Goal: Transaction & Acquisition: Subscribe to service/newsletter

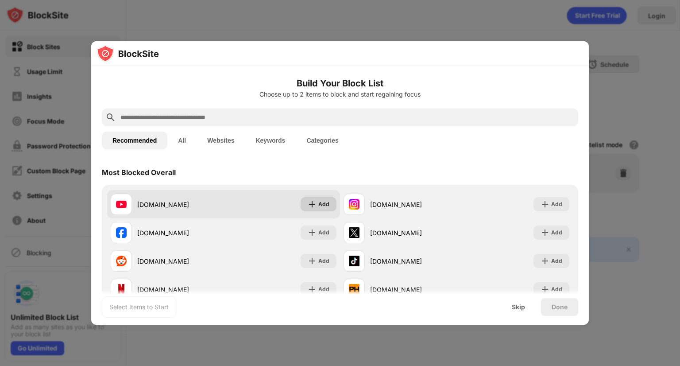
click at [303, 205] on div "Add" at bounding box center [319, 204] width 36 height 14
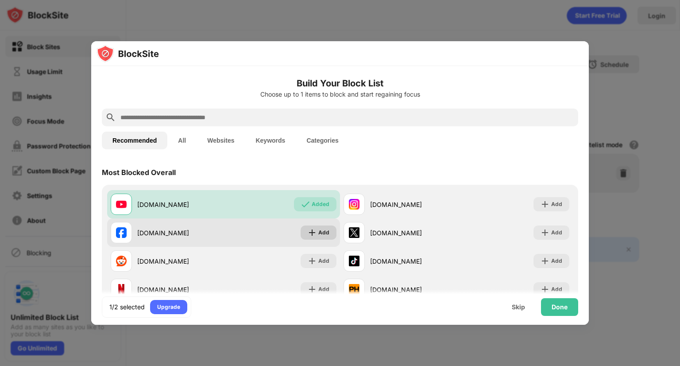
click at [321, 233] on div "Add" at bounding box center [323, 232] width 11 height 9
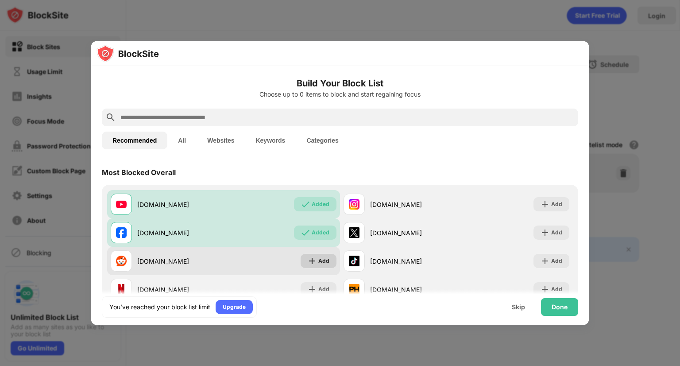
click at [318, 257] on div "Add" at bounding box center [323, 260] width 11 height 9
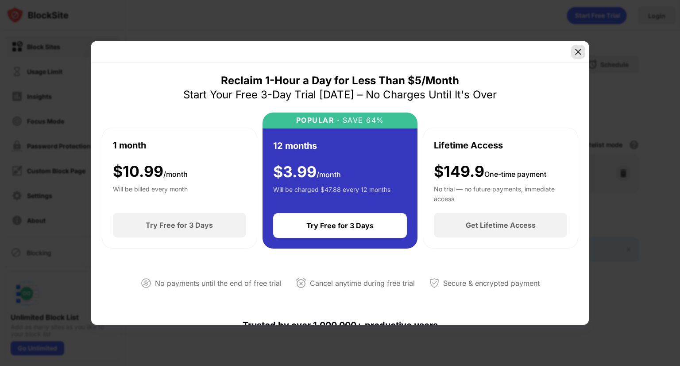
click at [576, 54] on img at bounding box center [578, 51] width 9 height 9
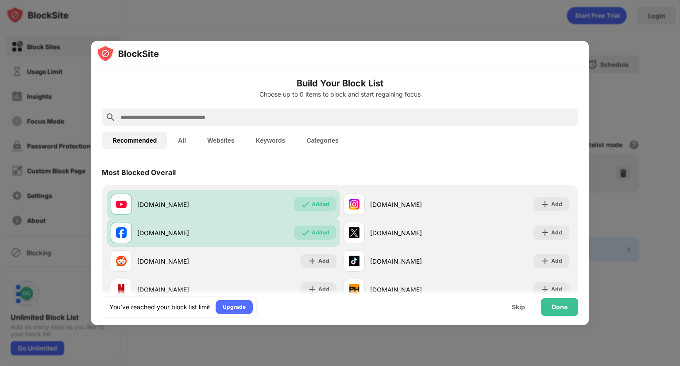
click at [438, 21] on div at bounding box center [340, 183] width 680 height 366
click at [216, 23] on div at bounding box center [340, 183] width 680 height 366
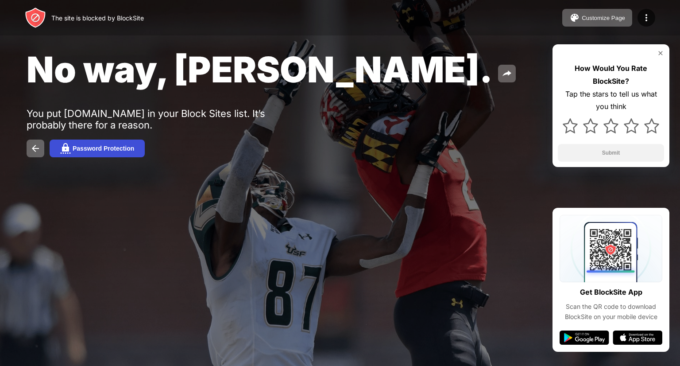
click at [118, 151] on div "Password Protection" at bounding box center [104, 148] width 62 height 7
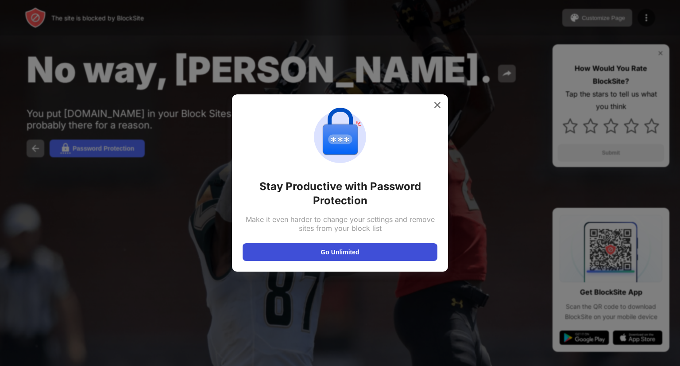
click at [344, 252] on button "Go Unlimited" at bounding box center [340, 252] width 195 height 18
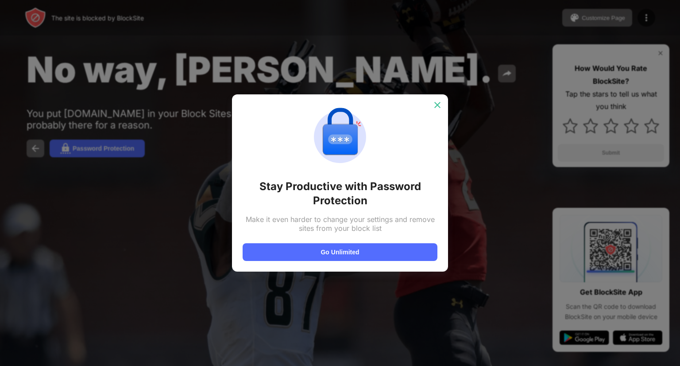
click at [436, 106] on img at bounding box center [437, 104] width 9 height 9
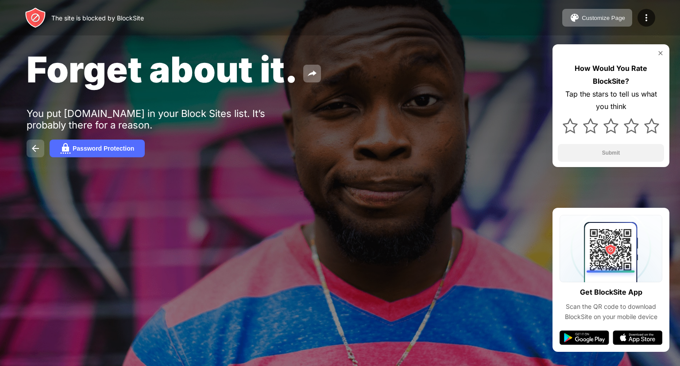
click at [41, 149] on button at bounding box center [36, 148] width 18 height 18
click at [81, 152] on div "Password Protection" at bounding box center [104, 148] width 62 height 7
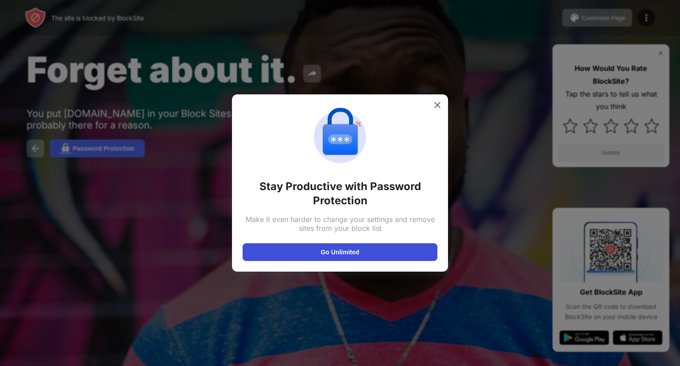
click at [336, 253] on button "Go Unlimited" at bounding box center [340, 252] width 195 height 18
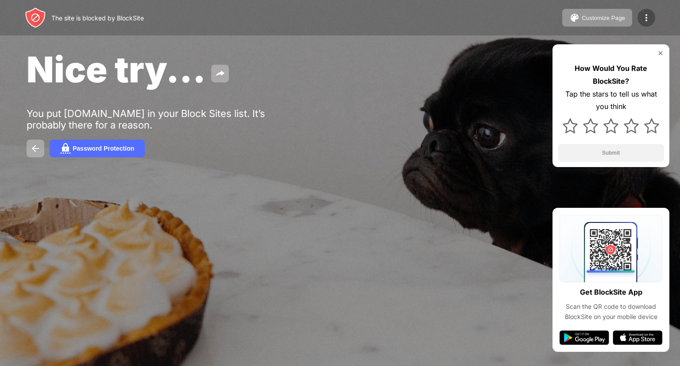
click at [643, 18] on img at bounding box center [646, 17] width 11 height 11
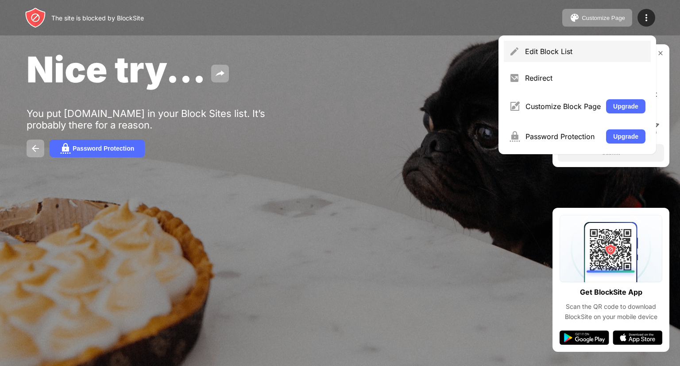
click at [639, 52] on div "Edit Block List" at bounding box center [585, 51] width 120 height 9
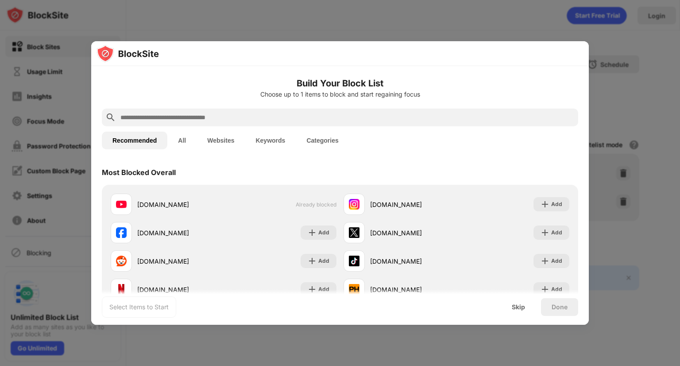
click at [184, 144] on button "All" at bounding box center [181, 140] width 29 height 18
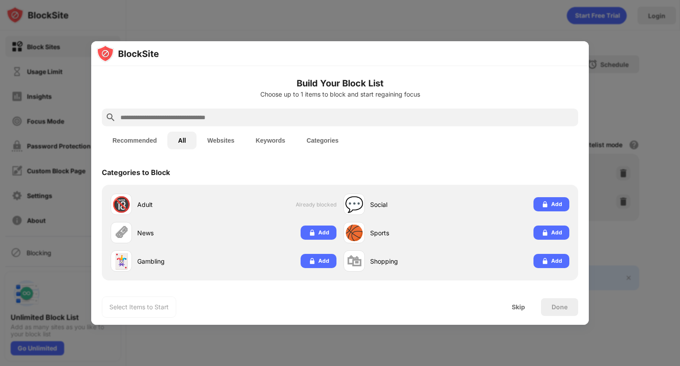
click at [150, 143] on button "Recommended" at bounding box center [135, 140] width 66 height 18
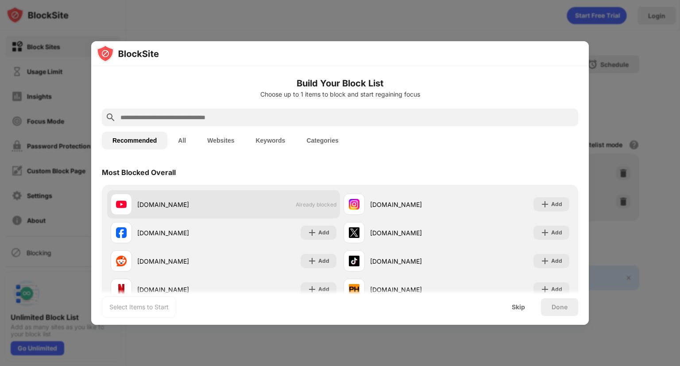
drag, startPoint x: 311, startPoint y: 208, endPoint x: 262, endPoint y: 211, distance: 48.7
click at [262, 211] on div "youtube.com Already blocked" at bounding box center [223, 204] width 233 height 28
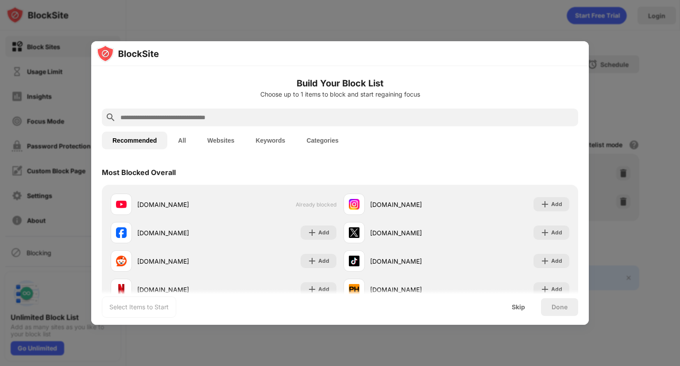
click at [618, 62] on div at bounding box center [340, 183] width 680 height 366
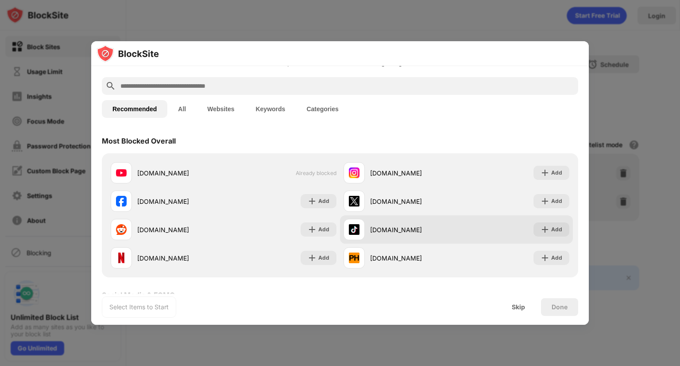
scroll to position [44, 0]
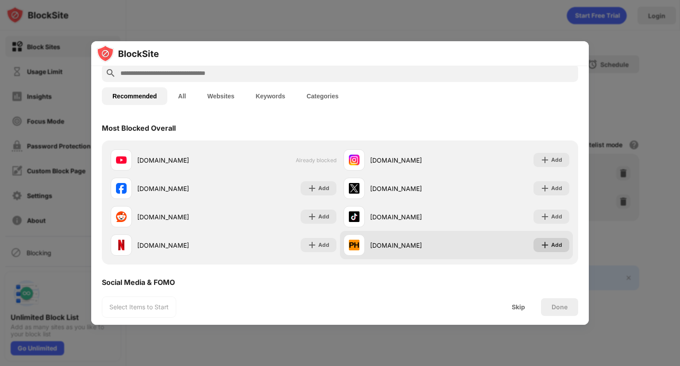
click at [551, 245] on div "Add" at bounding box center [556, 244] width 11 height 9
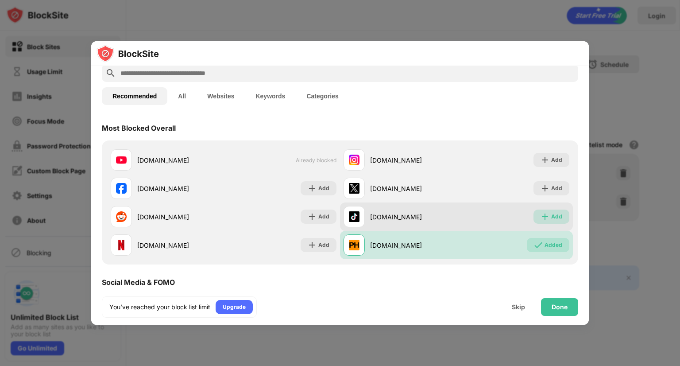
click at [551, 220] on div "Add" at bounding box center [556, 216] width 11 height 9
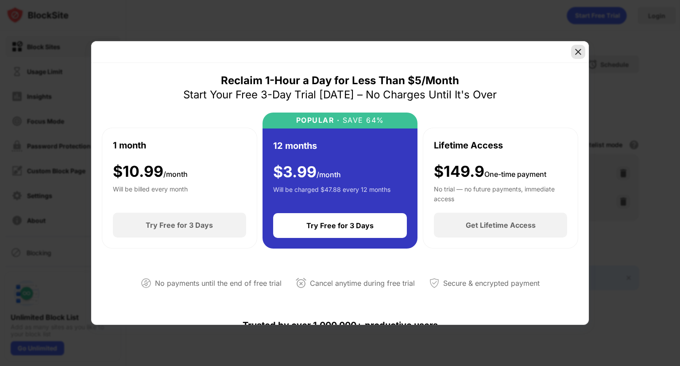
click at [579, 52] on img at bounding box center [578, 51] width 9 height 9
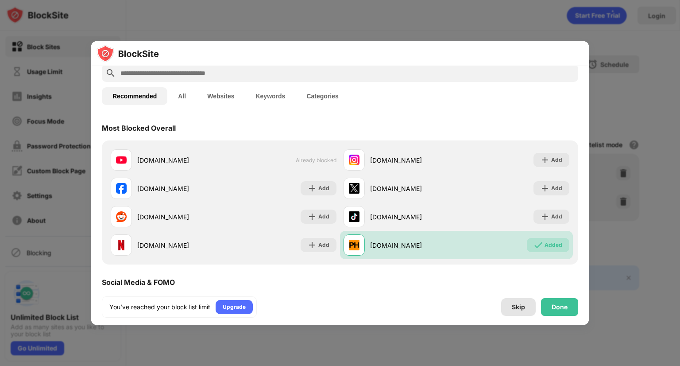
click at [513, 306] on div "Skip" at bounding box center [518, 306] width 13 height 7
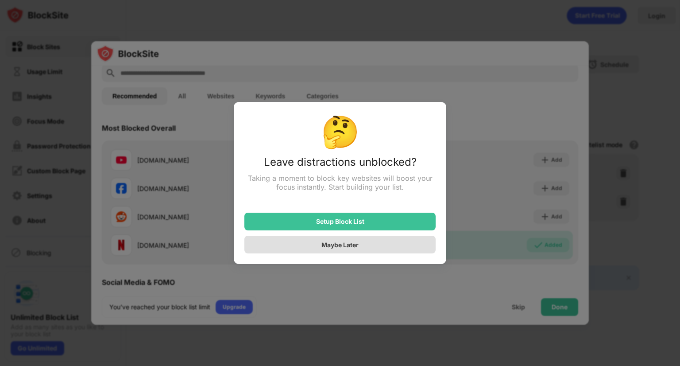
click at [346, 245] on div "Maybe Later" at bounding box center [339, 245] width 37 height 8
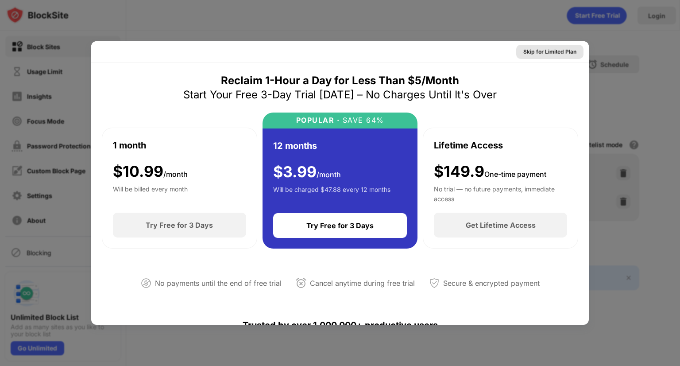
click at [545, 51] on div "Skip for Limited Plan" at bounding box center [549, 51] width 53 height 9
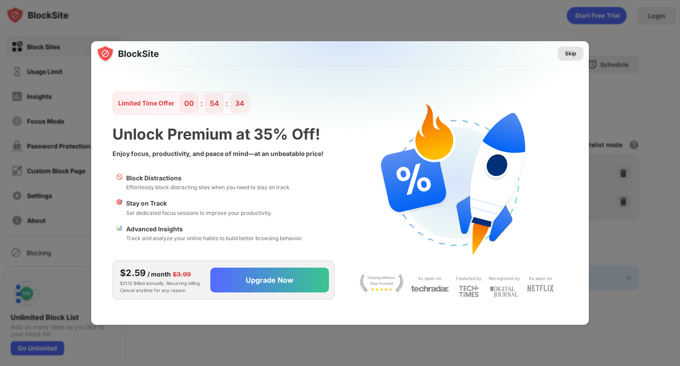
click at [574, 54] on div "Skip" at bounding box center [571, 53] width 12 height 9
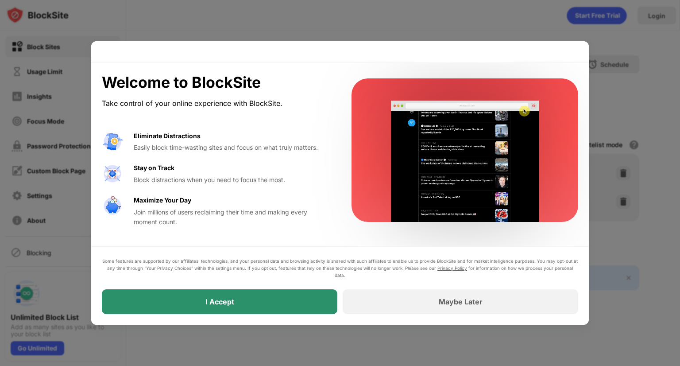
click at [263, 294] on div "I Accept" at bounding box center [219, 301] width 235 height 25
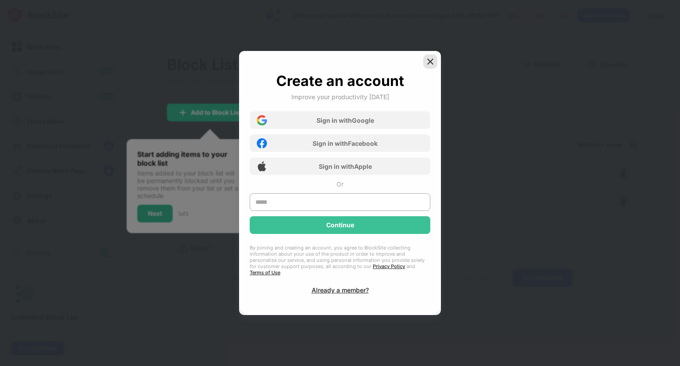
click at [430, 66] on img at bounding box center [430, 61] width 9 height 9
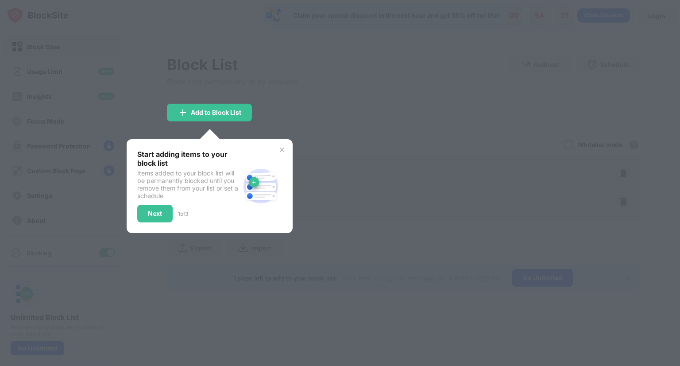
click at [368, 129] on div at bounding box center [340, 183] width 680 height 366
click at [159, 215] on div "Next" at bounding box center [155, 213] width 14 height 7
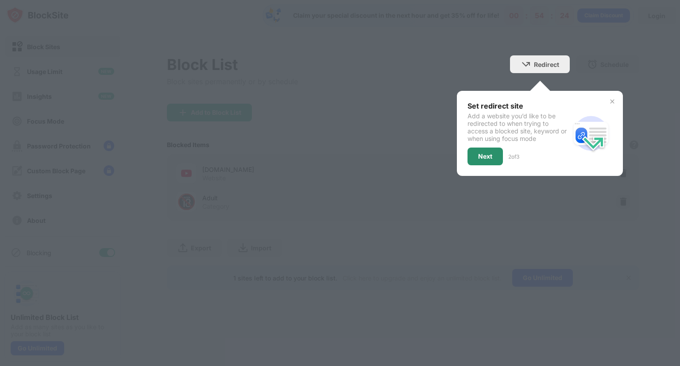
click at [480, 155] on div "Next" at bounding box center [485, 156] width 14 height 7
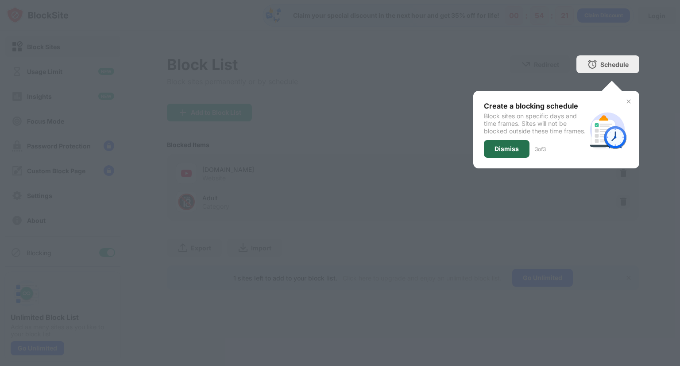
click at [506, 152] on div "Dismiss" at bounding box center [506, 148] width 24 height 7
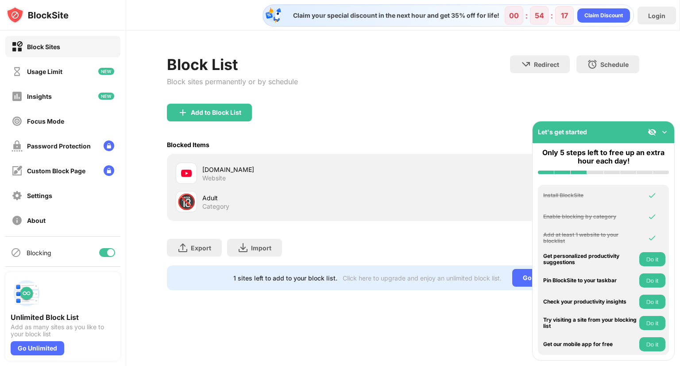
click at [367, 173] on div "youtube.com Website" at bounding box center [302, 173] width 201 height 17
click at [661, 130] on img at bounding box center [664, 131] width 9 height 9
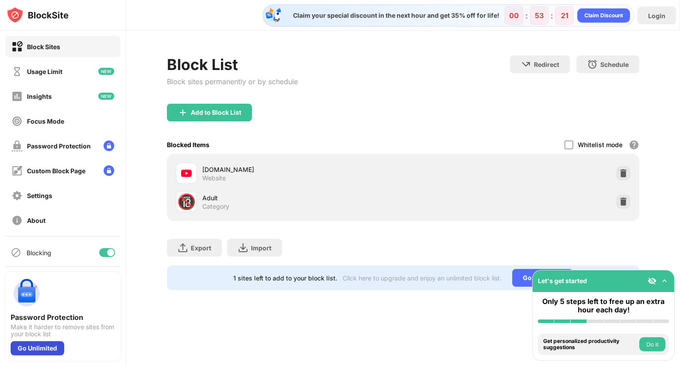
click at [37, 345] on div "Go Unlimited" at bounding box center [38, 348] width 54 height 14
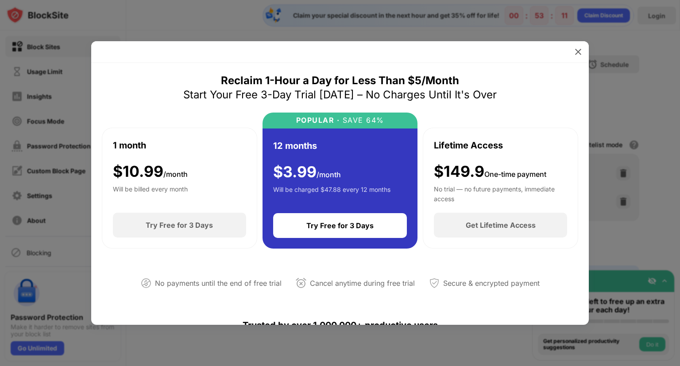
click at [175, 198] on div "Will be billed every month" at bounding box center [150, 193] width 75 height 18
click at [303, 184] on div "$ 3.99 /month Will be charged $47.88 every 12 months" at bounding box center [331, 182] width 117 height 39
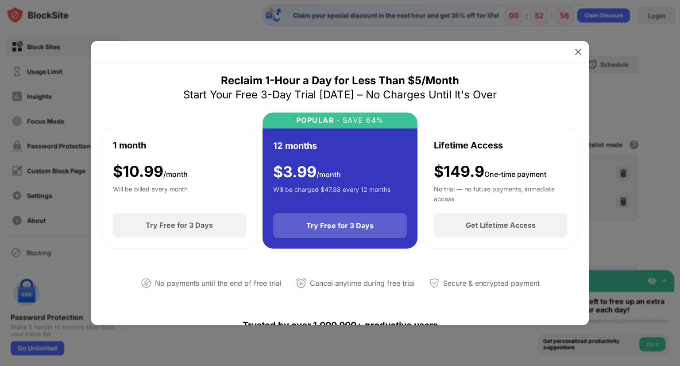
click at [324, 229] on div "Try Free for 3 Days" at bounding box center [339, 225] width 67 height 9
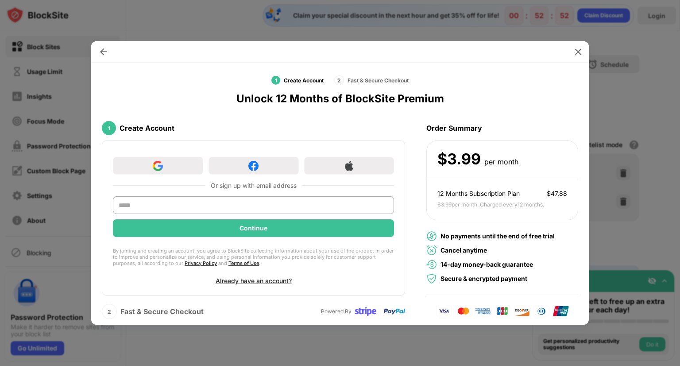
scroll to position [11, 0]
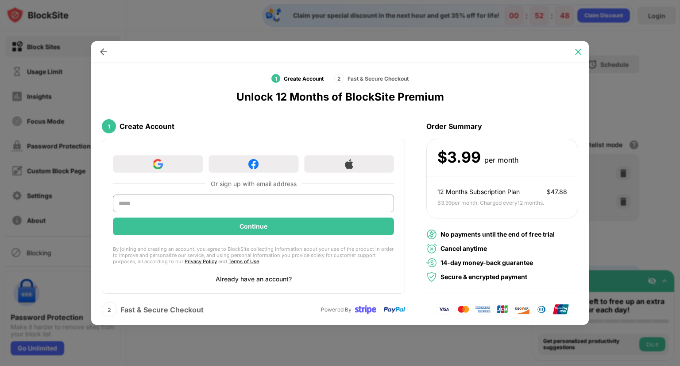
click at [577, 48] on img at bounding box center [578, 51] width 9 height 9
